Goal: Navigation & Orientation: Find specific page/section

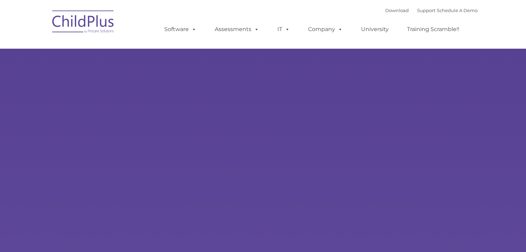
type input ""
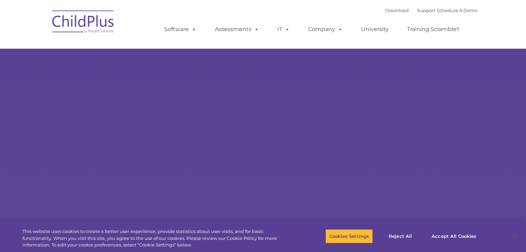
select select "MEDIUM"
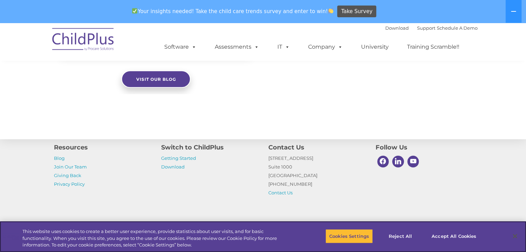
scroll to position [763, 0]
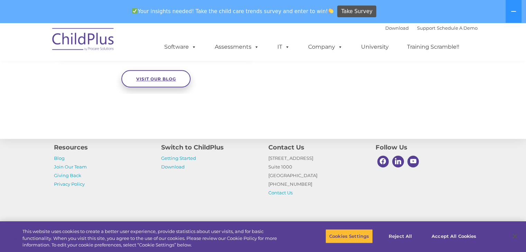
click at [148, 81] on span "Visit our blog" at bounding box center [156, 78] width 40 height 5
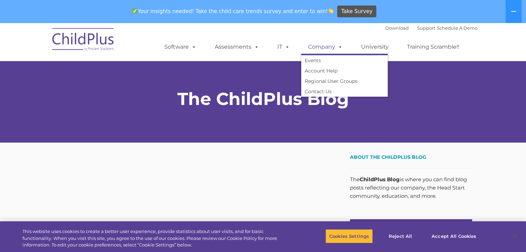
click at [320, 47] on link "Company" at bounding box center [325, 47] width 48 height 14
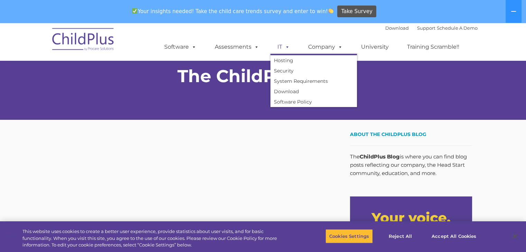
click at [274, 48] on link "IT" at bounding box center [283, 47] width 26 height 14
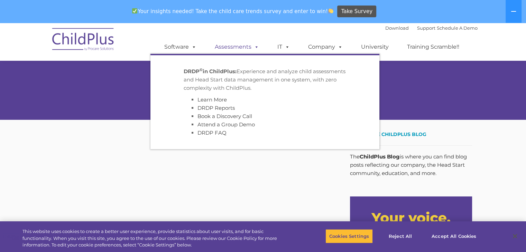
click at [243, 47] on link "Assessments" at bounding box center [237, 47] width 58 height 14
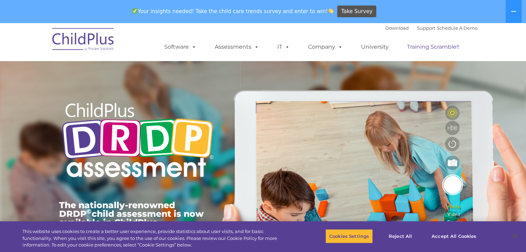
click at [413, 53] on link "Training Scramble!!" at bounding box center [433, 47] width 66 height 14
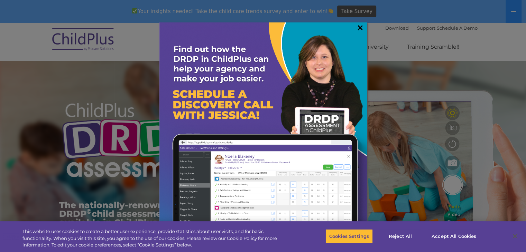
click at [360, 30] on link "×" at bounding box center [360, 27] width 8 height 7
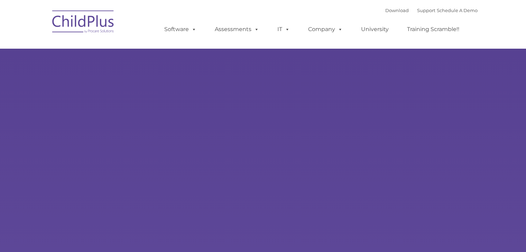
type input ""
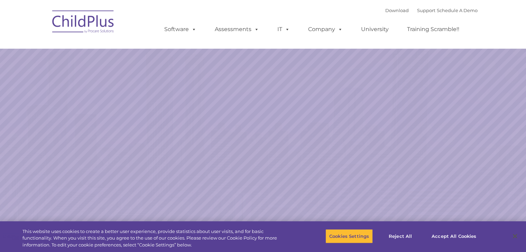
select select "MEDIUM"
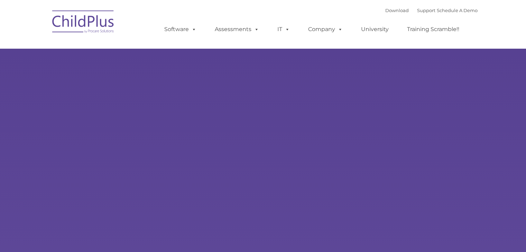
type input ""
select select "MEDIUM"
type input ""
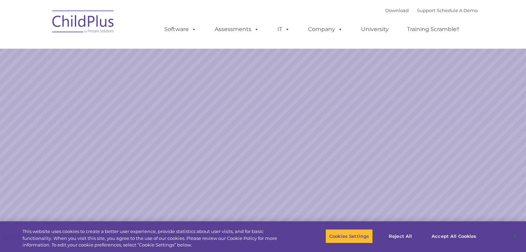
select select "MEDIUM"
